Goal: Information Seeking & Learning: Learn about a topic

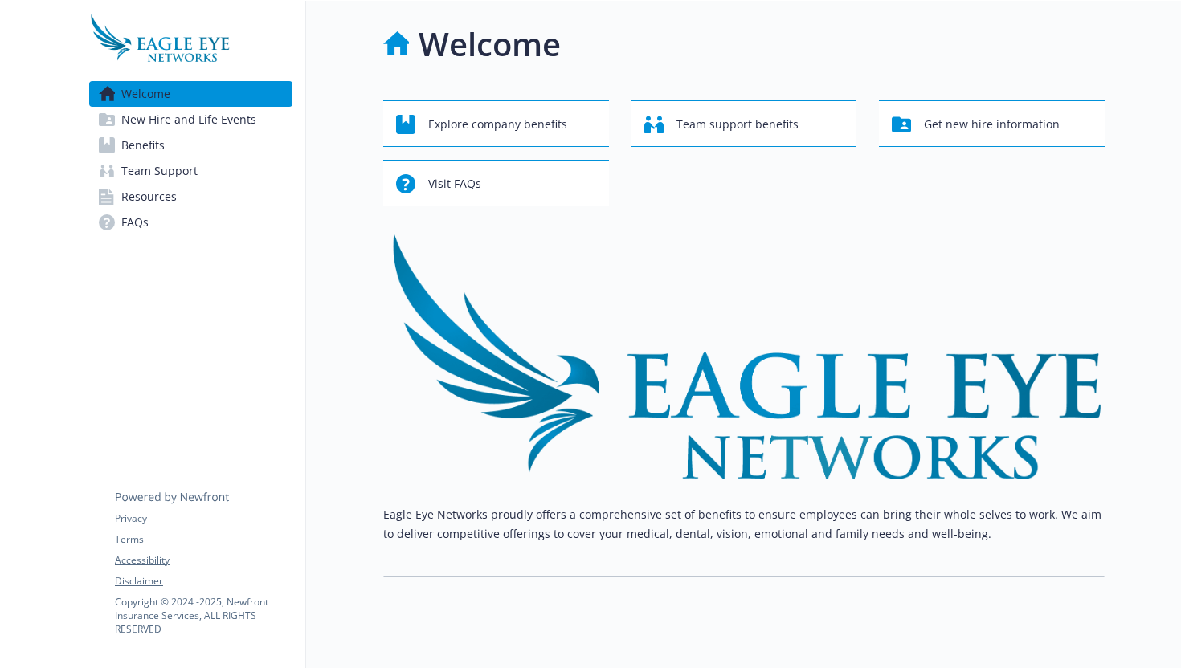
click at [153, 148] on span "Benefits" at bounding box center [142, 146] width 43 height 26
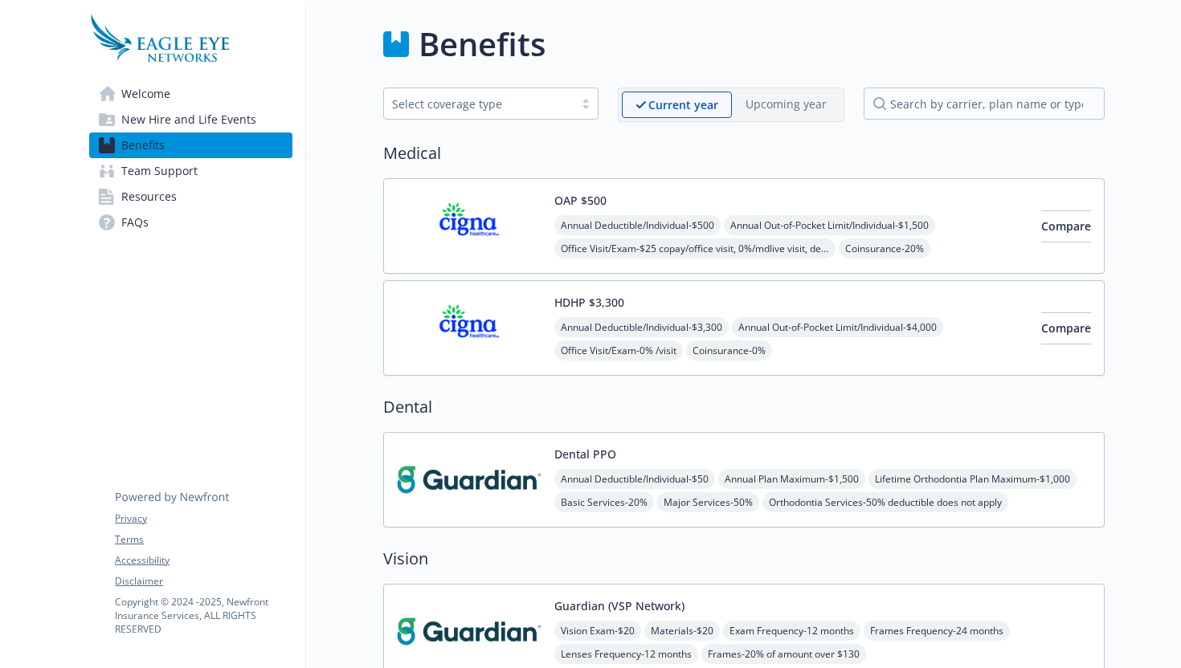
click at [149, 146] on span "Benefits" at bounding box center [142, 146] width 43 height 26
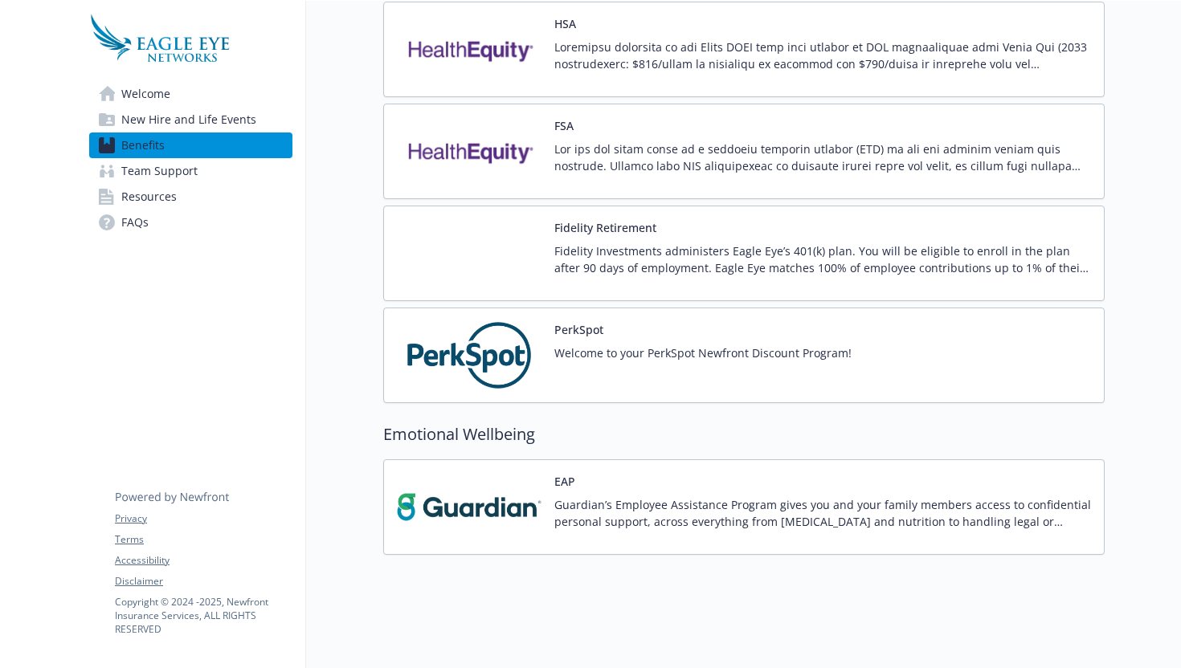
scroll to position [1498, 0]
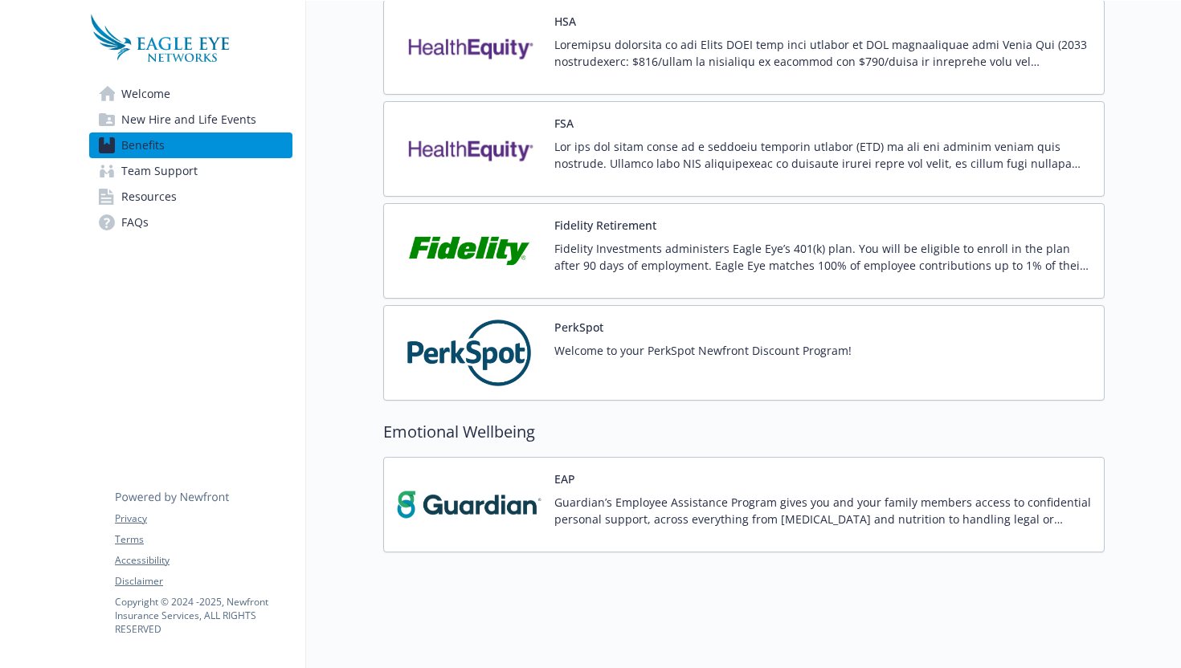
click at [659, 257] on p "Fidelity Investments administers Eagle Eye’s 401(k) plan. You will be eligible …" at bounding box center [822, 257] width 536 height 34
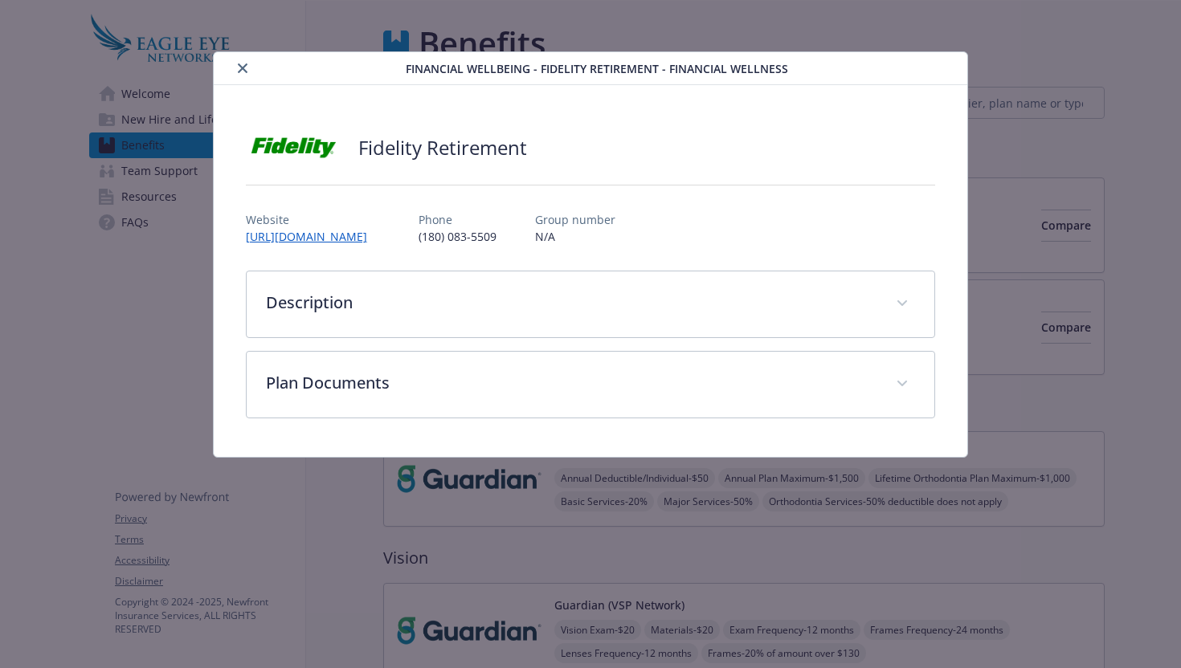
scroll to position [1498, 0]
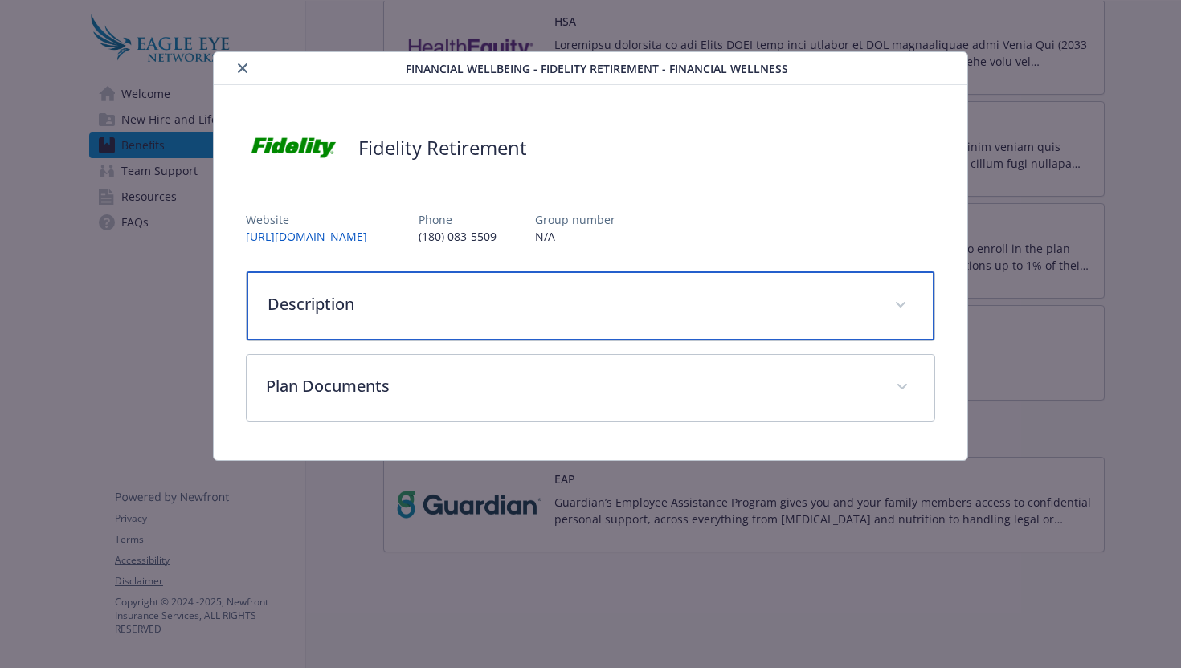
click at [325, 298] on p "Description" at bounding box center [571, 304] width 608 height 24
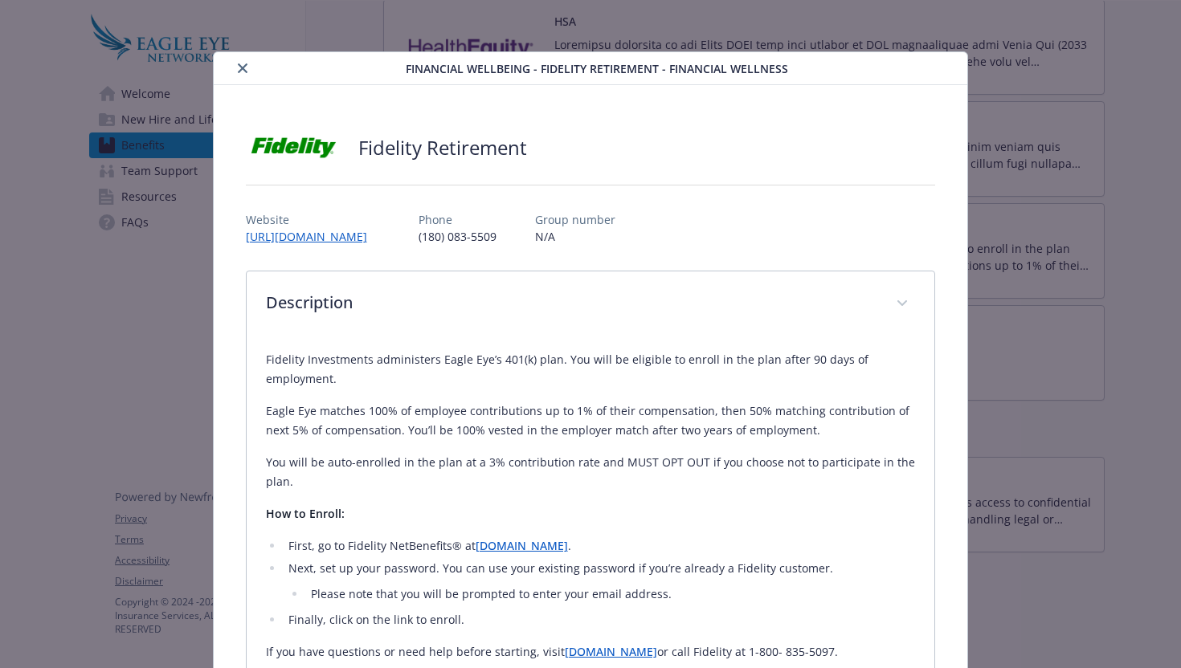
click at [247, 65] on button "close" at bounding box center [242, 68] width 19 height 19
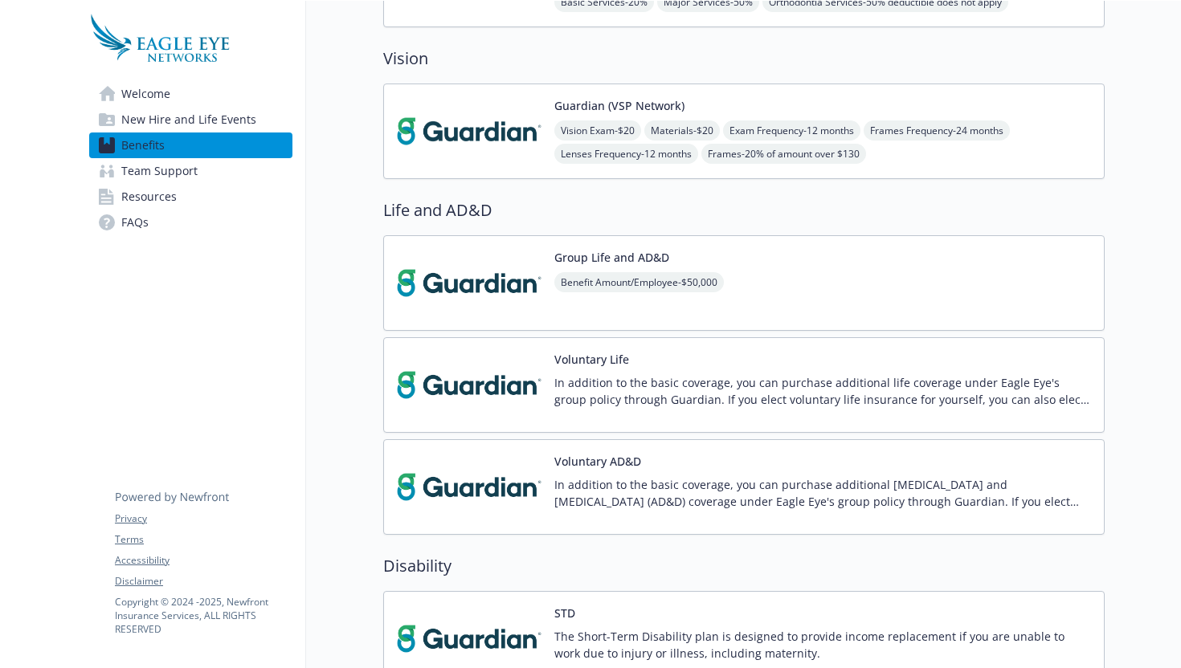
scroll to position [444, 0]
